Goal: Browse casually: Explore the website without a specific task or goal

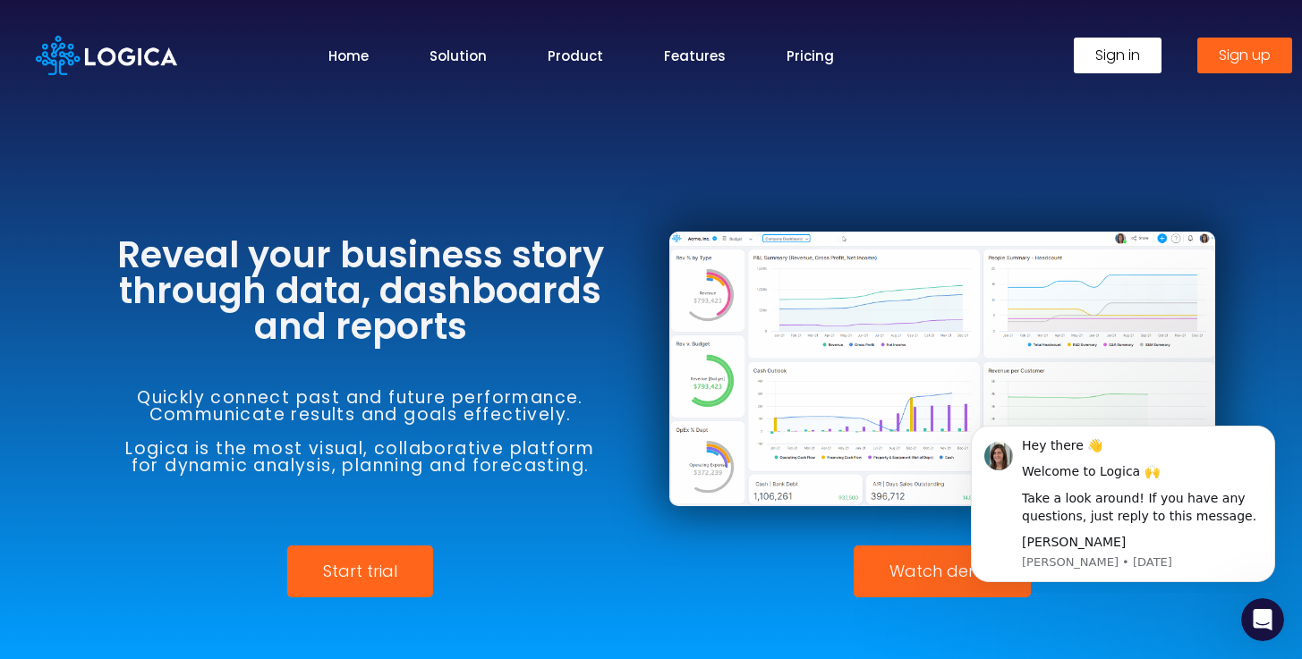
click at [336, 64] on link "Home" at bounding box center [348, 56] width 40 height 21
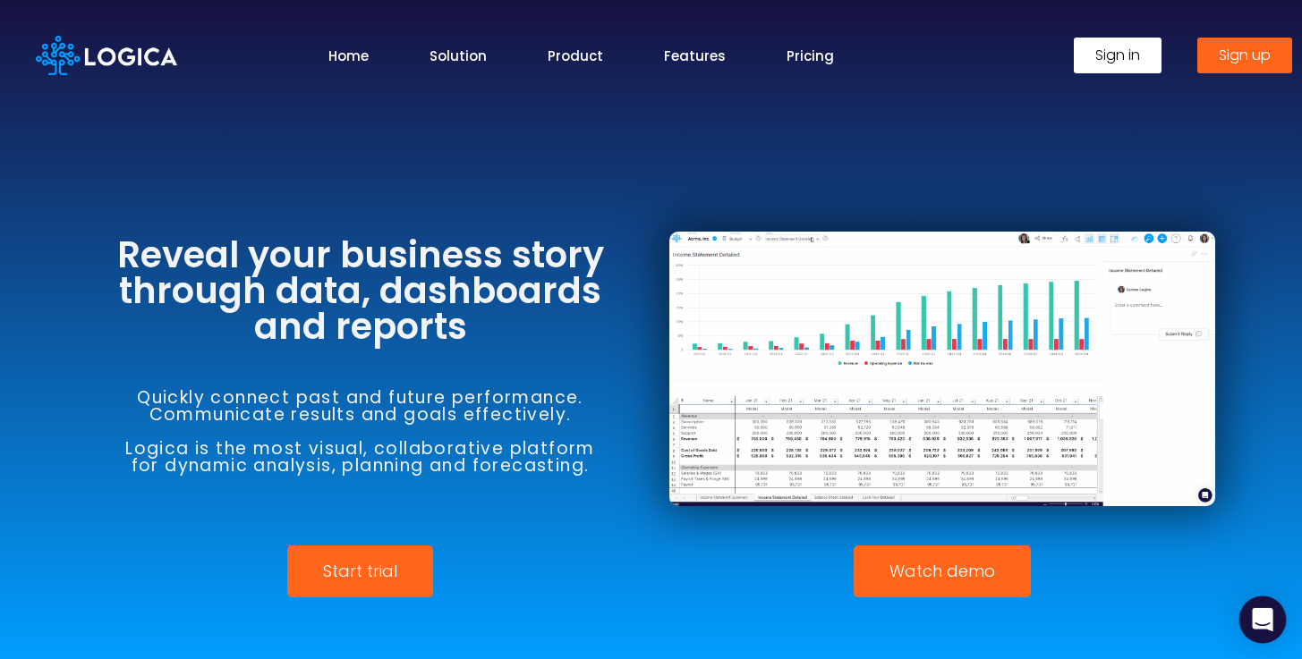
click at [1263, 623] on icon "Open Intercom Messenger" at bounding box center [1262, 619] width 21 height 23
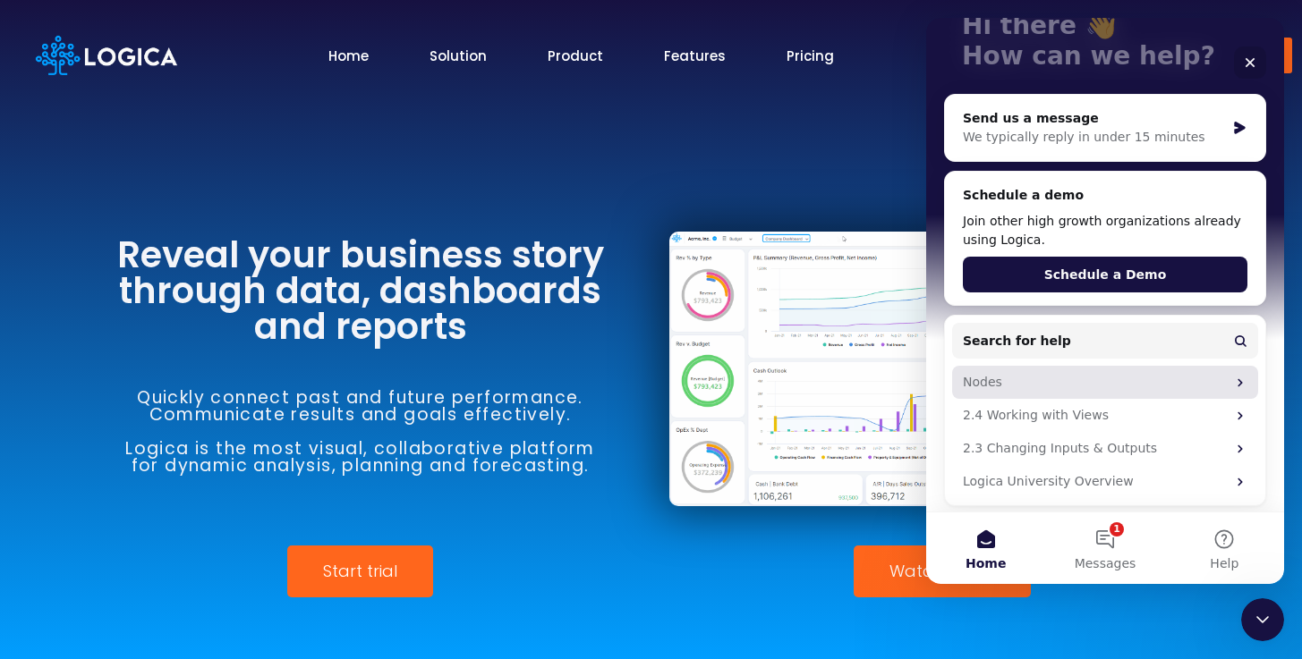
scroll to position [134, 0]
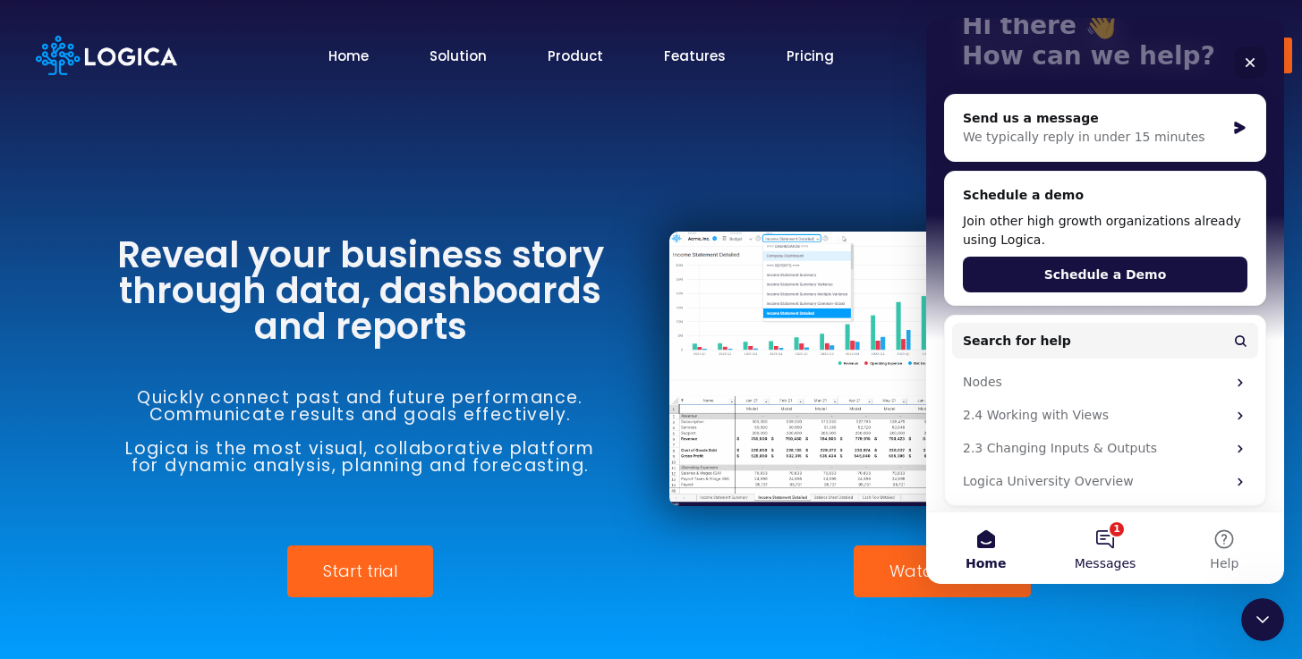
click at [1134, 549] on button "1 Messages" at bounding box center [1104, 549] width 119 height 72
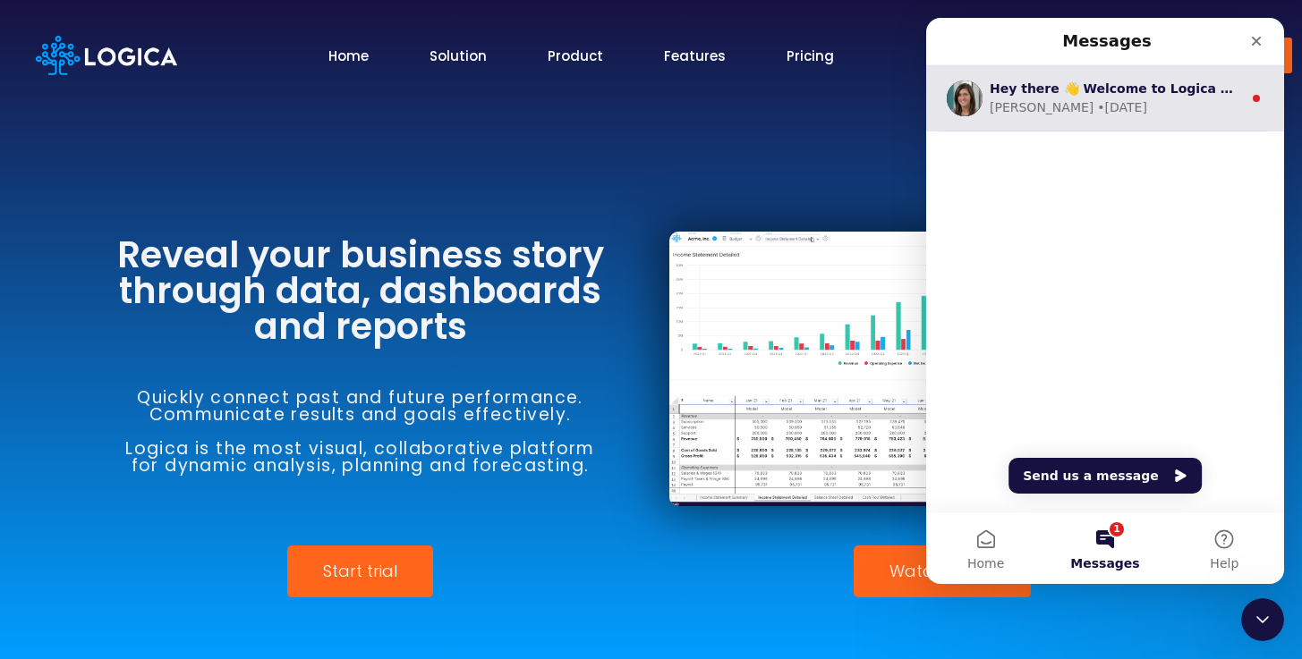
click at [1215, 97] on div "Hey there 👋 Welcome to Logica 🙌 Take a look around! If you have any questions, …" at bounding box center [1115, 89] width 252 height 19
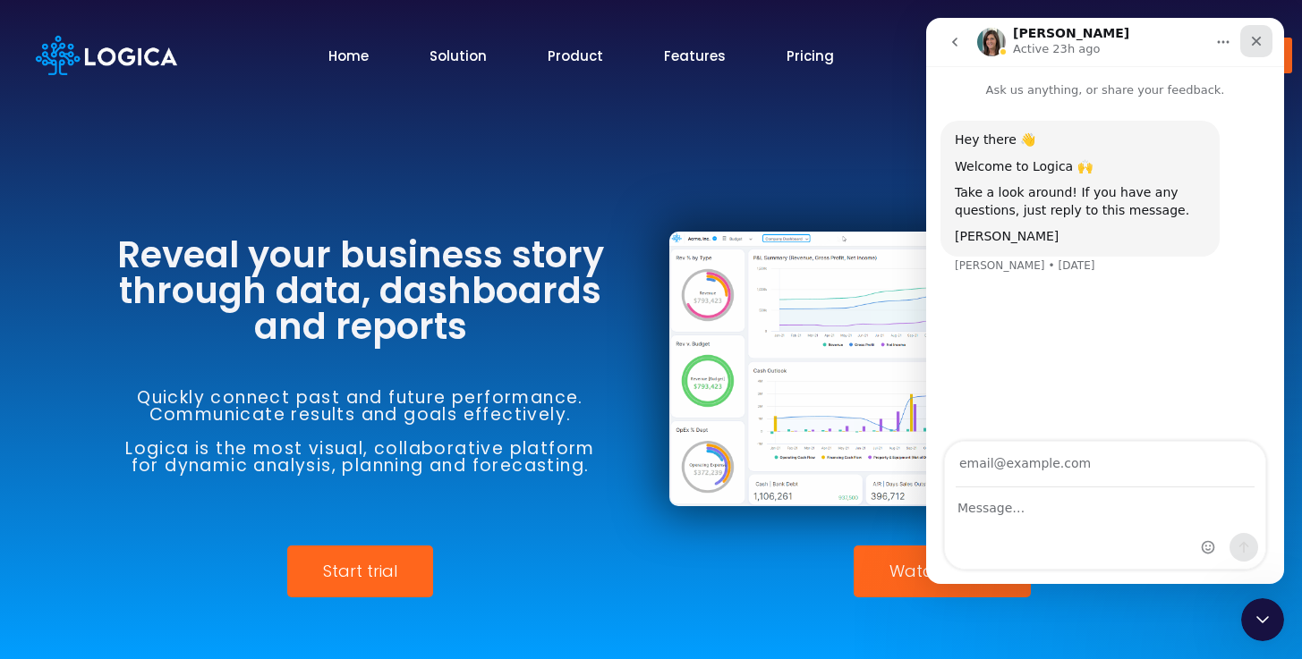
click at [1258, 40] on icon "Close" at bounding box center [1256, 41] width 14 height 14
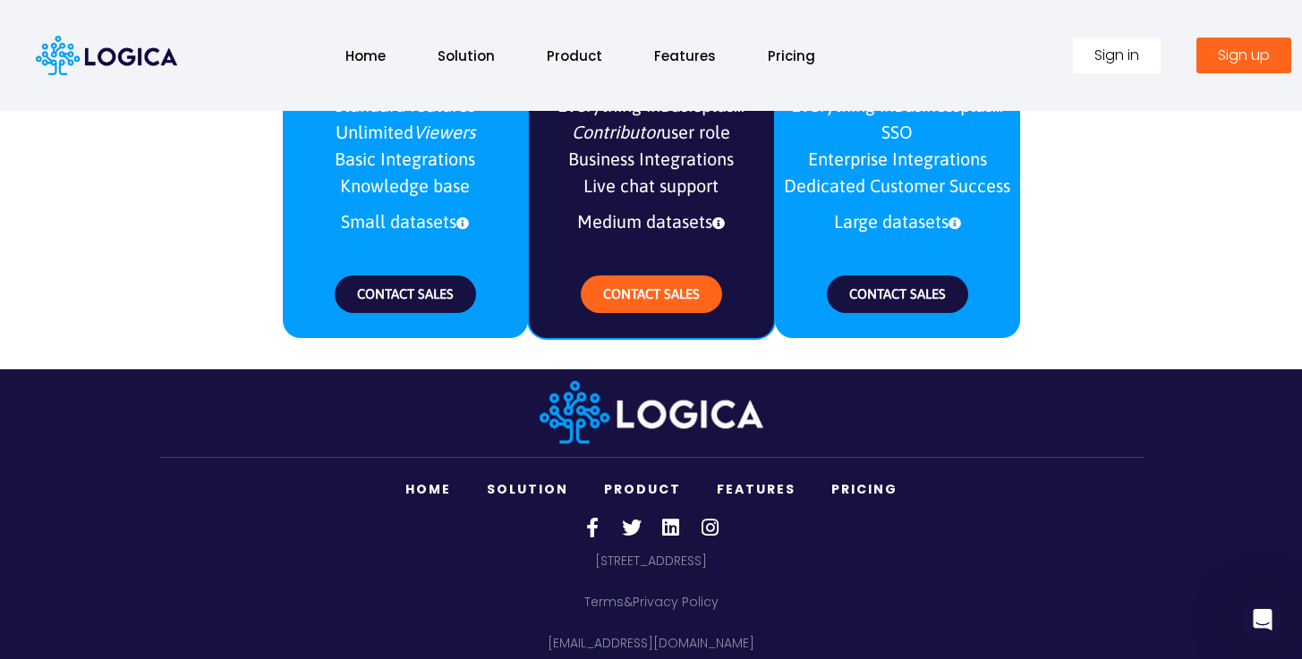
scroll to position [2357, 0]
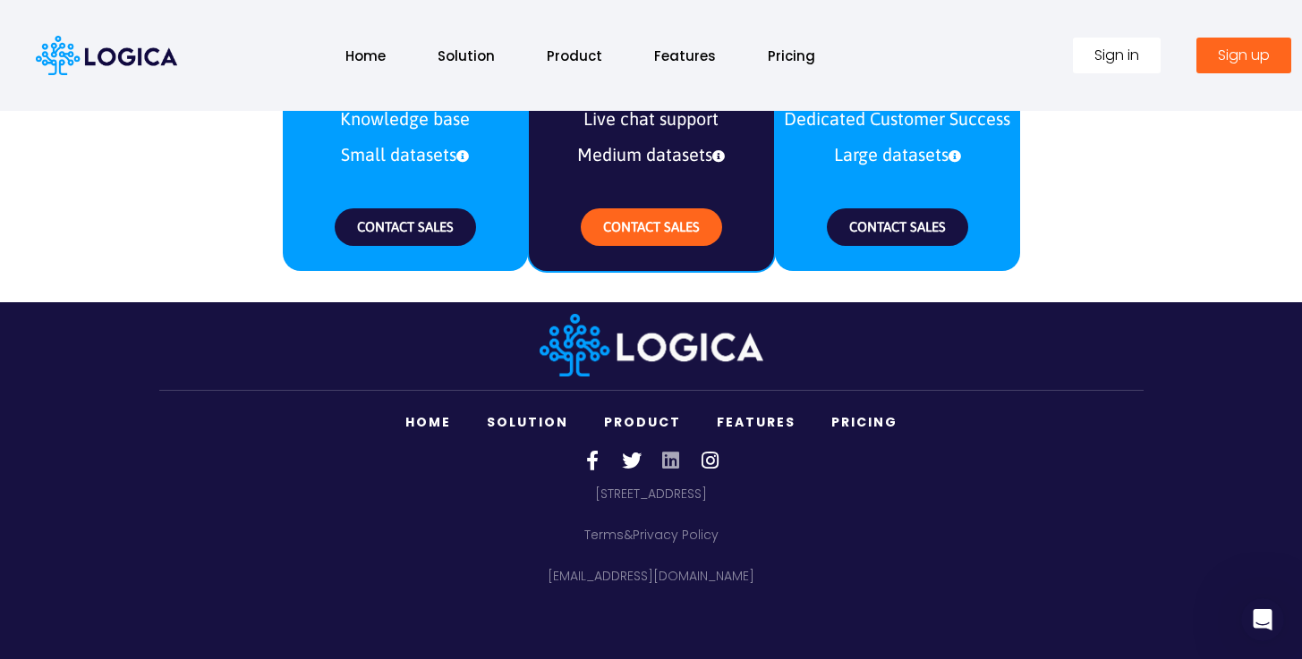
click at [671, 454] on icon at bounding box center [671, 461] width 20 height 20
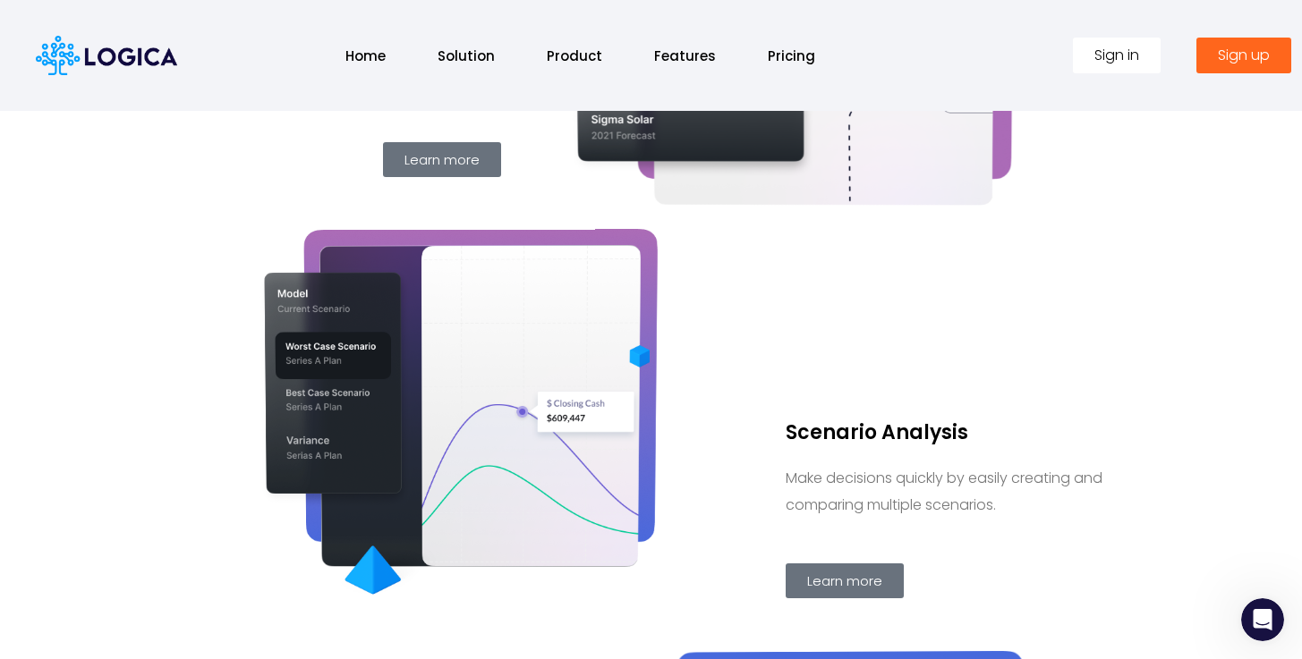
scroll to position [0, 0]
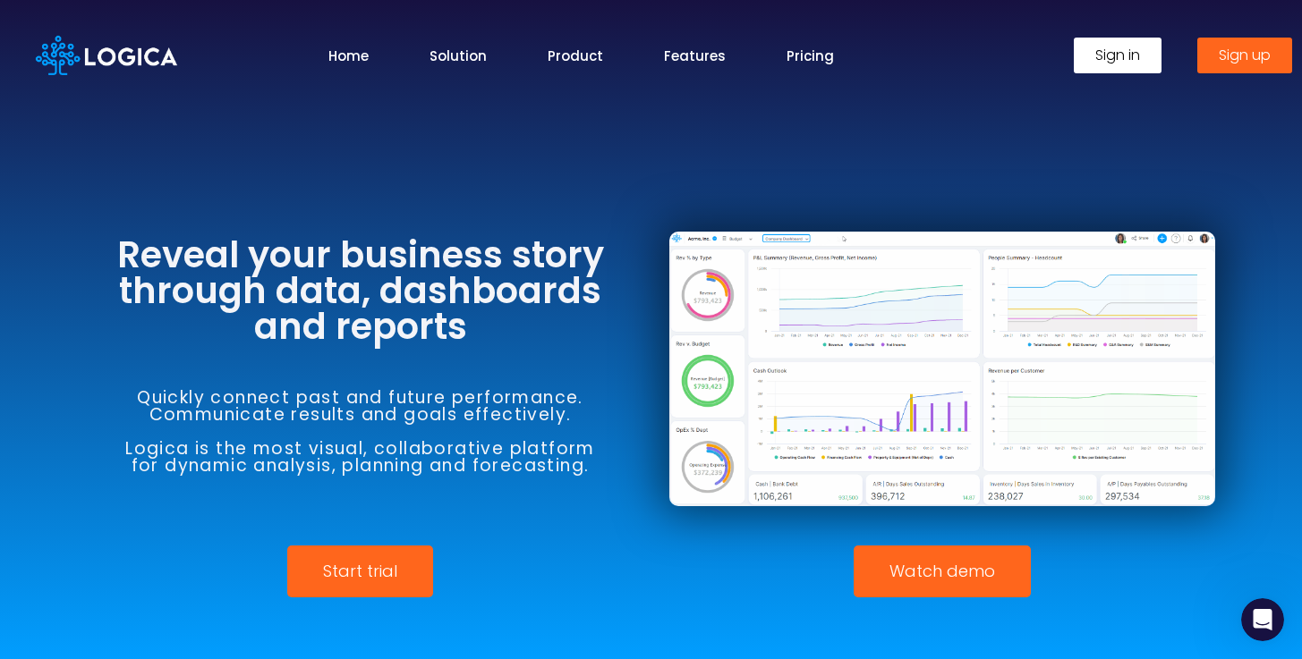
drag, startPoint x: 41, startPoint y: 106, endPoint x: 103, endPoint y: 49, distance: 84.2
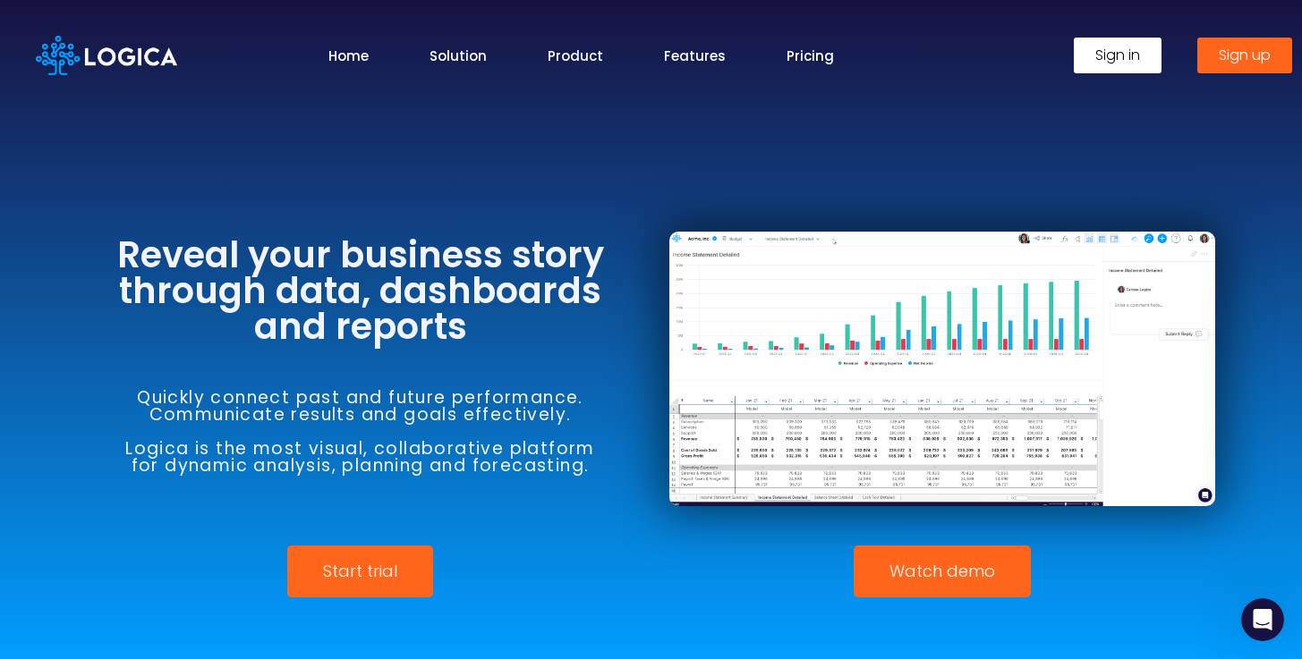
click at [41, 106] on div at bounding box center [97, 55] width 195 height 111
